Goal: Information Seeking & Learning: Learn about a topic

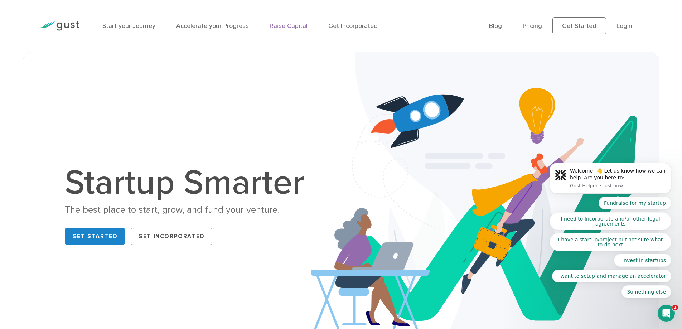
click at [294, 24] on link "Raise Capital" at bounding box center [289, 26] width 38 height 8
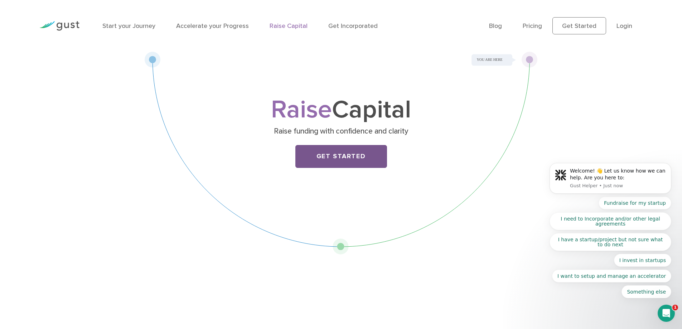
click at [346, 158] on link "Get Started" at bounding box center [341, 156] width 92 height 23
click at [530, 27] on link "Pricing" at bounding box center [532, 26] width 19 height 8
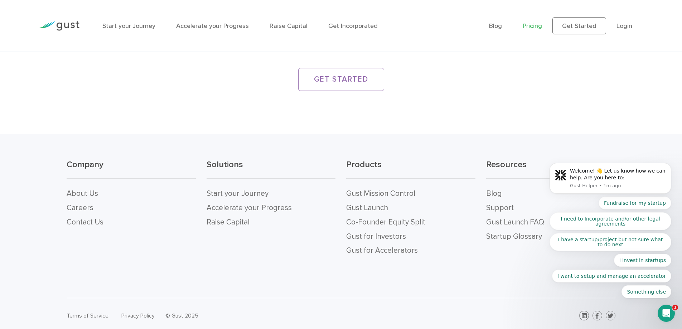
scroll to position [1406, 0]
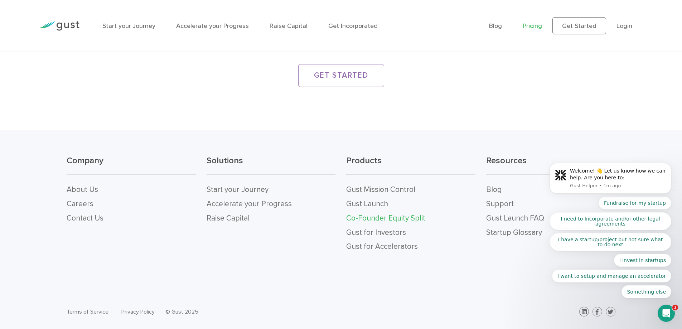
click at [403, 216] on link "Co-Founder Equity Split" at bounding box center [385, 218] width 79 height 9
